Goal: Information Seeking & Learning: Find specific fact

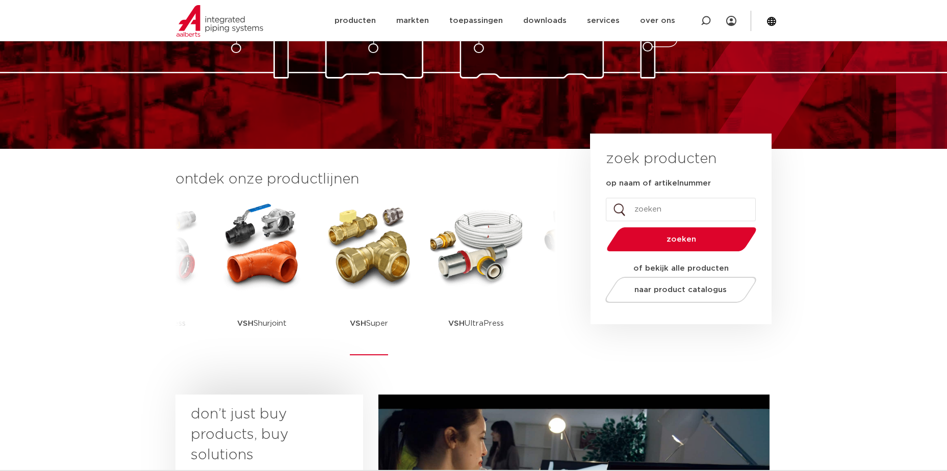
scroll to position [153, 0]
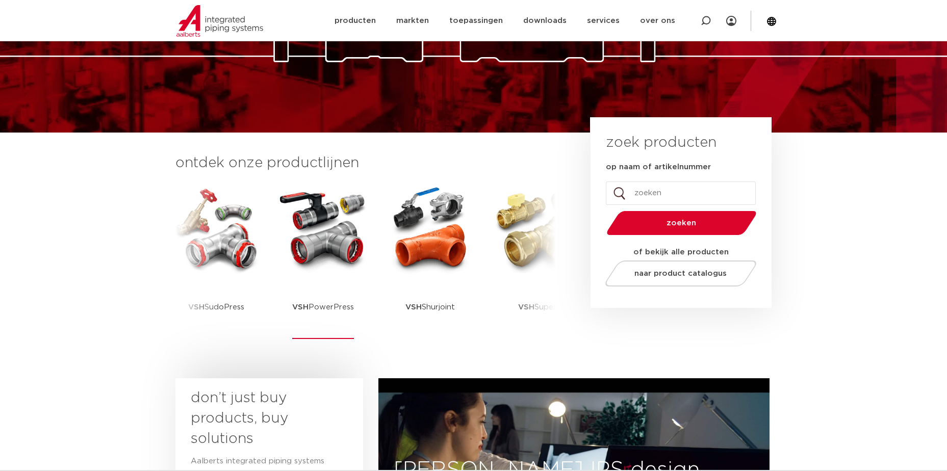
click at [311, 289] on p "VSH PowerPress" at bounding box center [323, 307] width 62 height 64
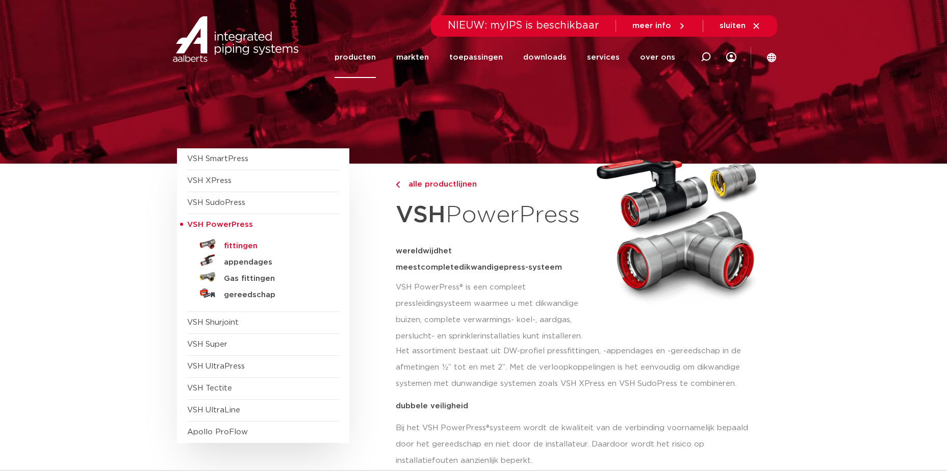
click at [236, 244] on h5 "fittingen" at bounding box center [274, 246] width 101 height 9
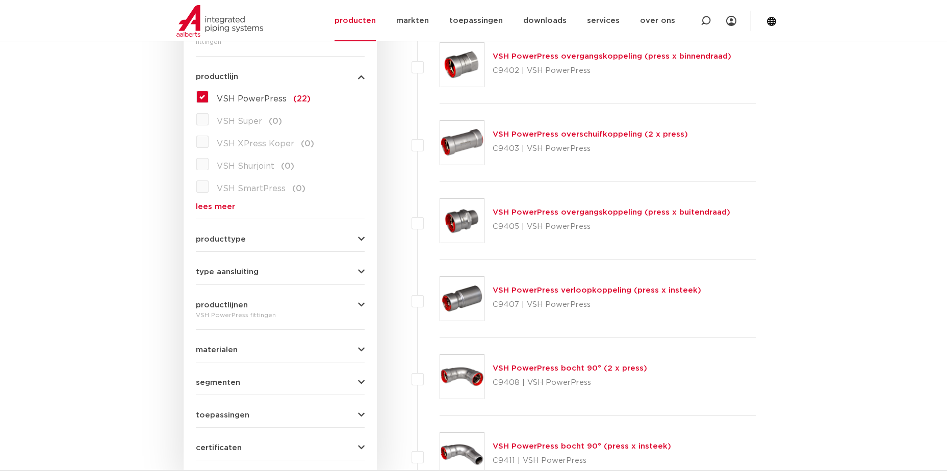
scroll to position [255, 0]
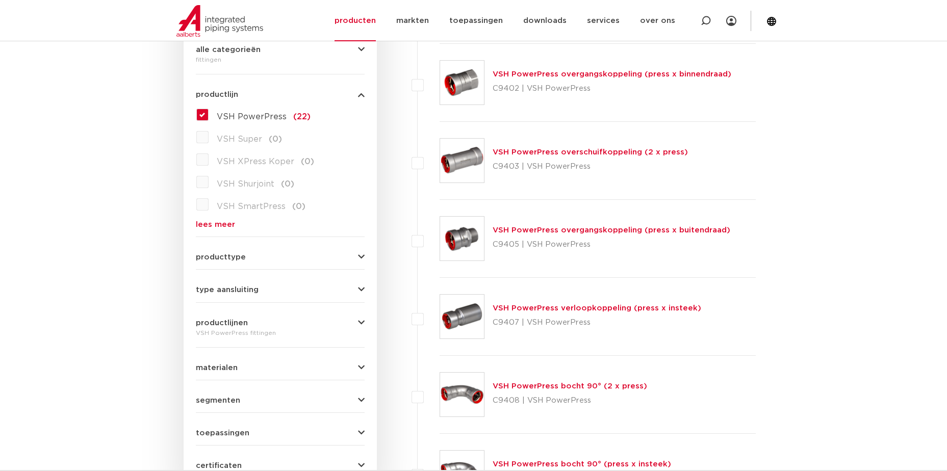
click at [523, 233] on link "VSH PowerPress overgangskoppeling (press x buitendraad)" at bounding box center [611, 230] width 238 height 8
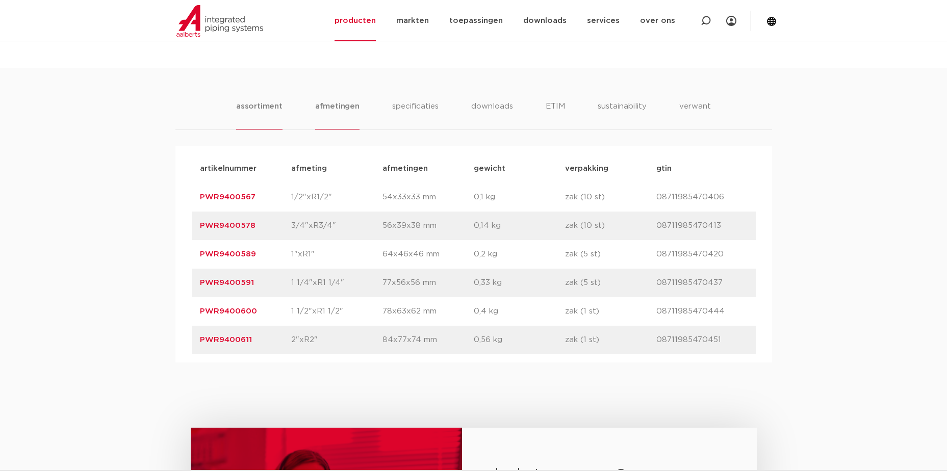
scroll to position [612, 0]
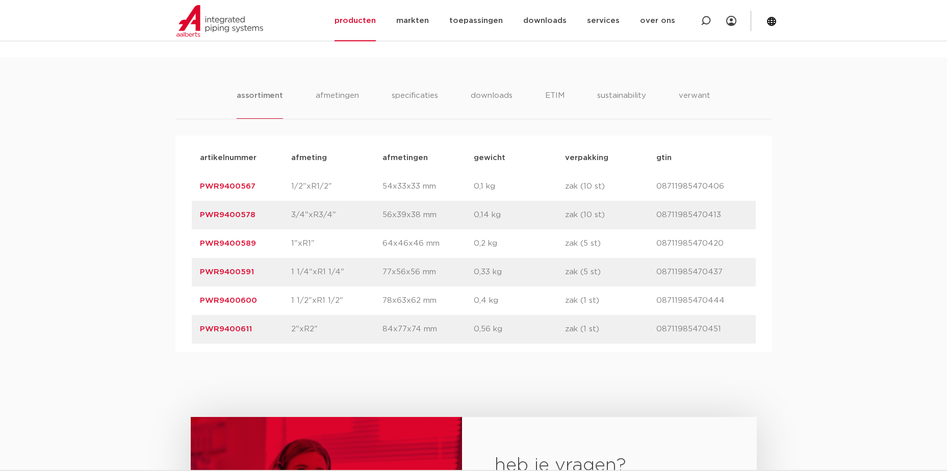
drag, startPoint x: 254, startPoint y: 328, endPoint x: 201, endPoint y: 332, distance: 52.7
click at [201, 332] on p "PWR9400611" at bounding box center [245, 329] width 91 height 12
drag, startPoint x: 201, startPoint y: 332, endPoint x: 208, endPoint y: 331, distance: 6.7
copy link "PWR9400611"
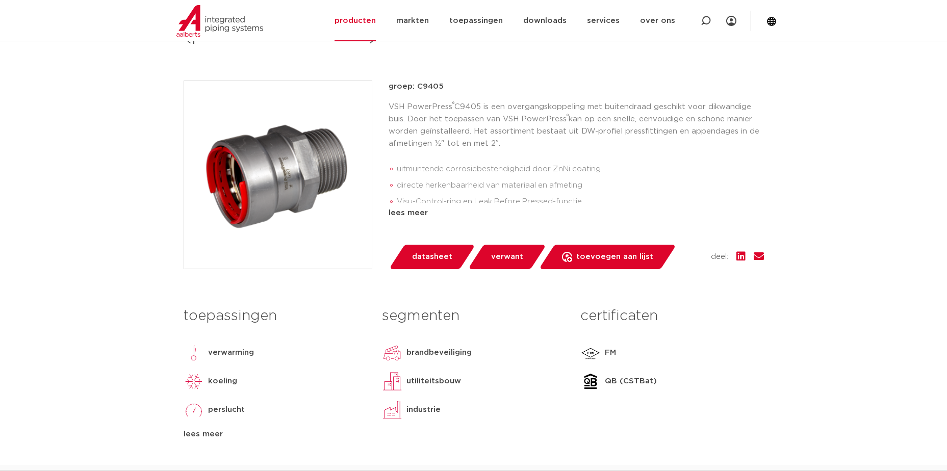
scroll to position [0, 0]
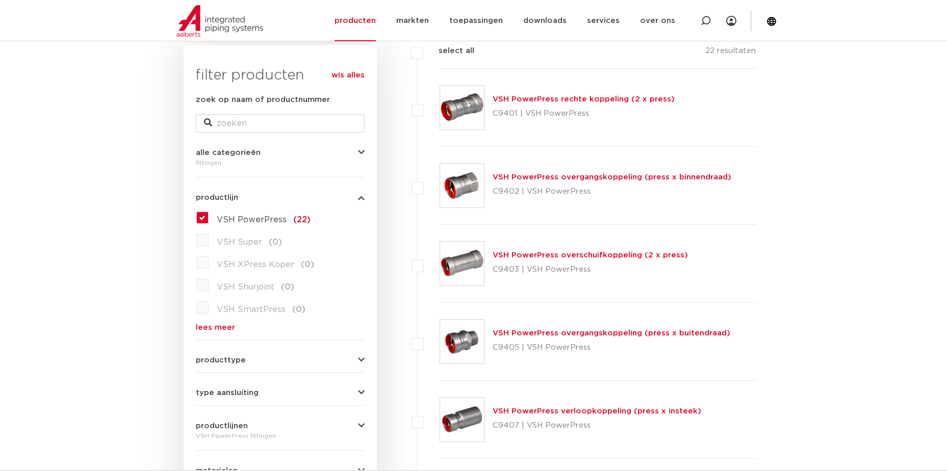
scroll to position [153, 0]
click at [527, 106] on p "C9401 | VSH PowerPress" at bounding box center [583, 113] width 182 height 16
click at [524, 99] on link "VSH PowerPress rechte koppeling (2 x press)" at bounding box center [583, 98] width 182 height 8
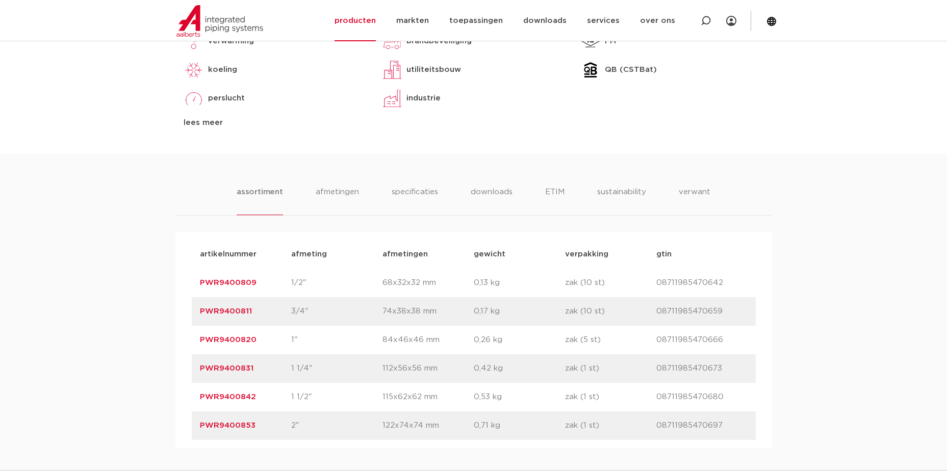
scroll to position [561, 0]
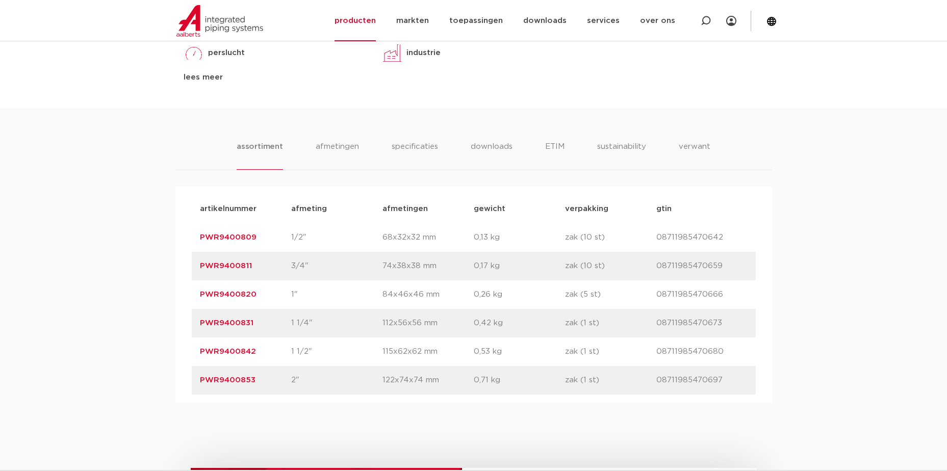
drag, startPoint x: 256, startPoint y: 379, endPoint x: 200, endPoint y: 380, distance: 56.1
click at [200, 380] on p "PWR9400853" at bounding box center [245, 380] width 91 height 12
drag, startPoint x: 200, startPoint y: 380, endPoint x: 206, endPoint y: 381, distance: 6.2
copy link "PWR9400853"
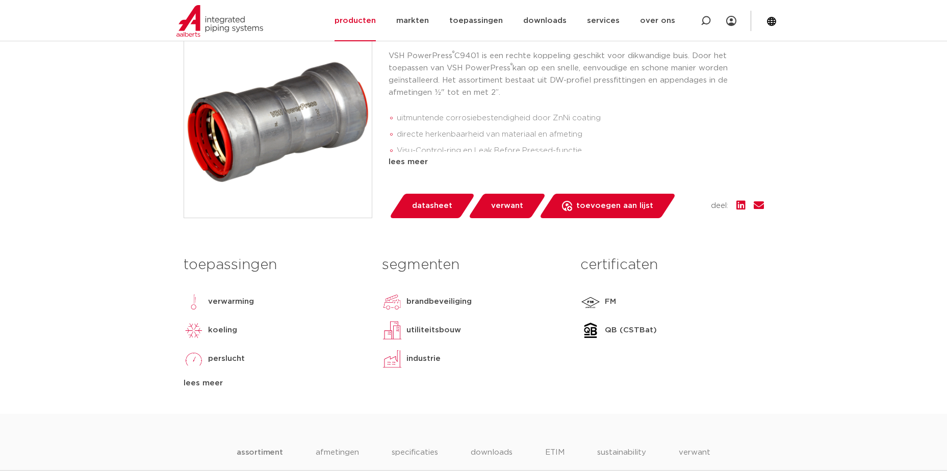
scroll to position [0, 0]
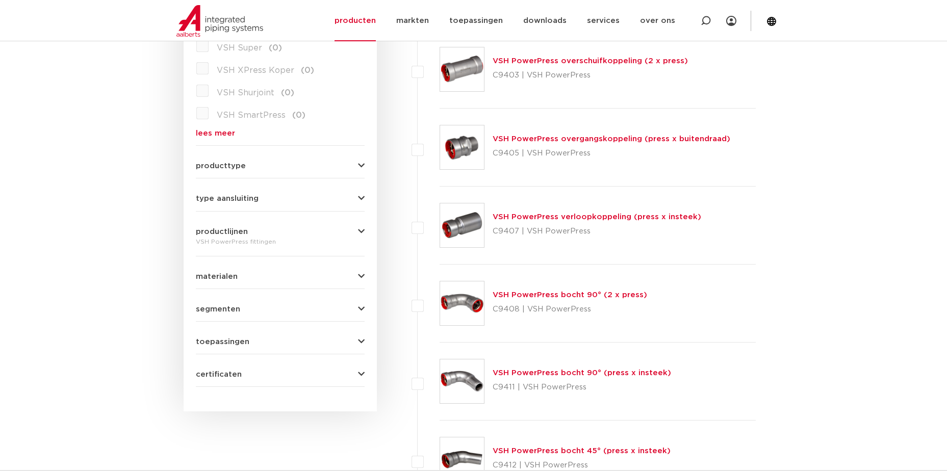
scroll to position [408, 0]
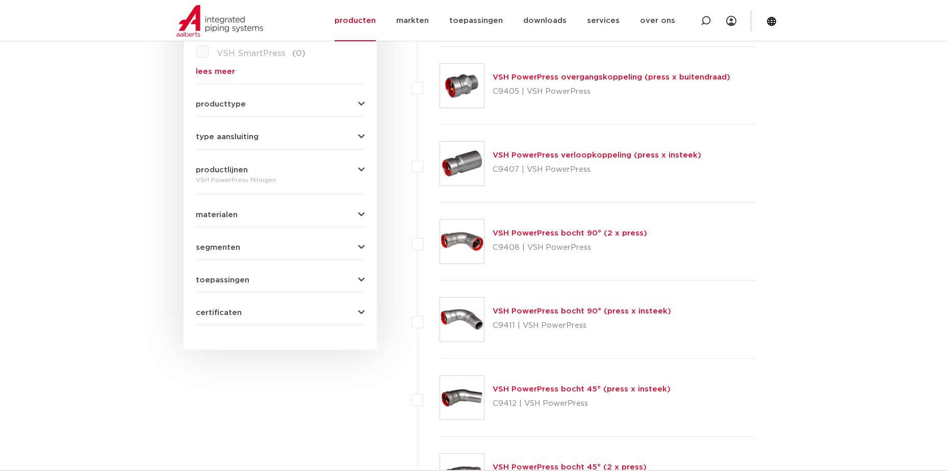
click at [514, 235] on link "VSH PowerPress bocht 90° (2 x press)" at bounding box center [569, 233] width 154 height 8
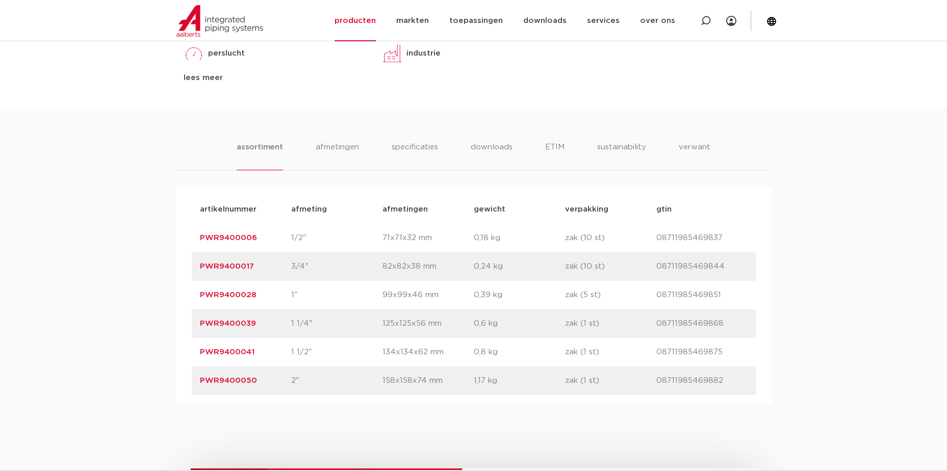
scroll to position [561, 0]
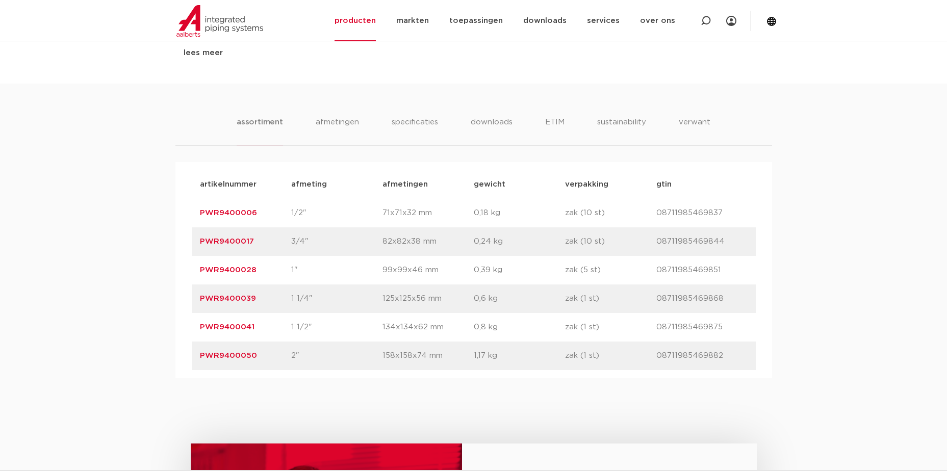
drag, startPoint x: 258, startPoint y: 355, endPoint x: 200, endPoint y: 356, distance: 57.6
click at [200, 356] on p "PWR9400050" at bounding box center [245, 356] width 91 height 12
copy link "PWR9400050"
